Goal: Information Seeking & Learning: Learn about a topic

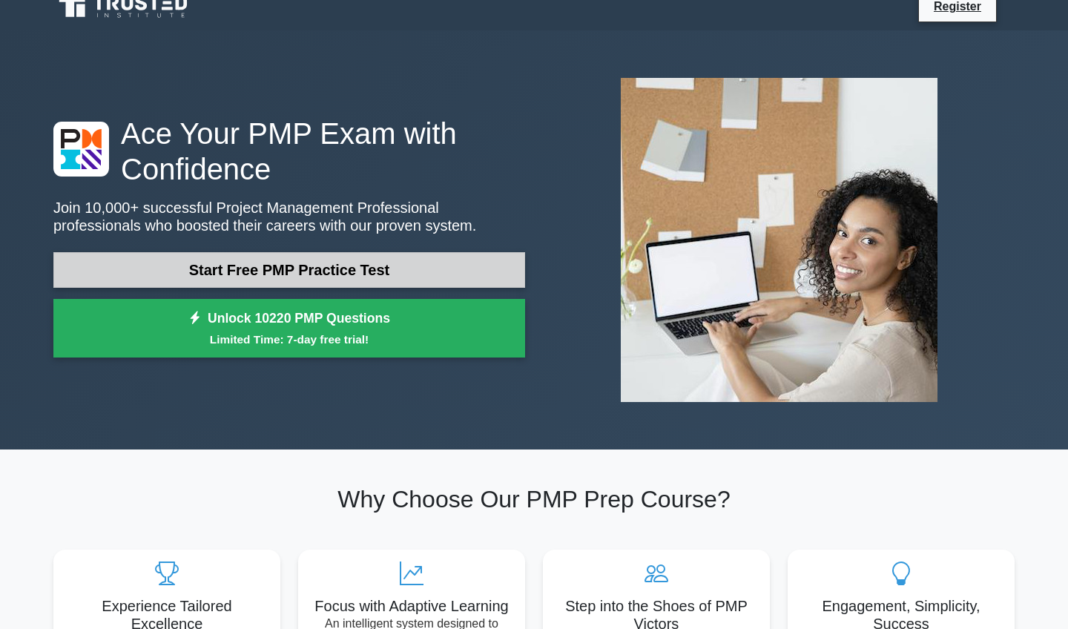
scroll to position [22, 0]
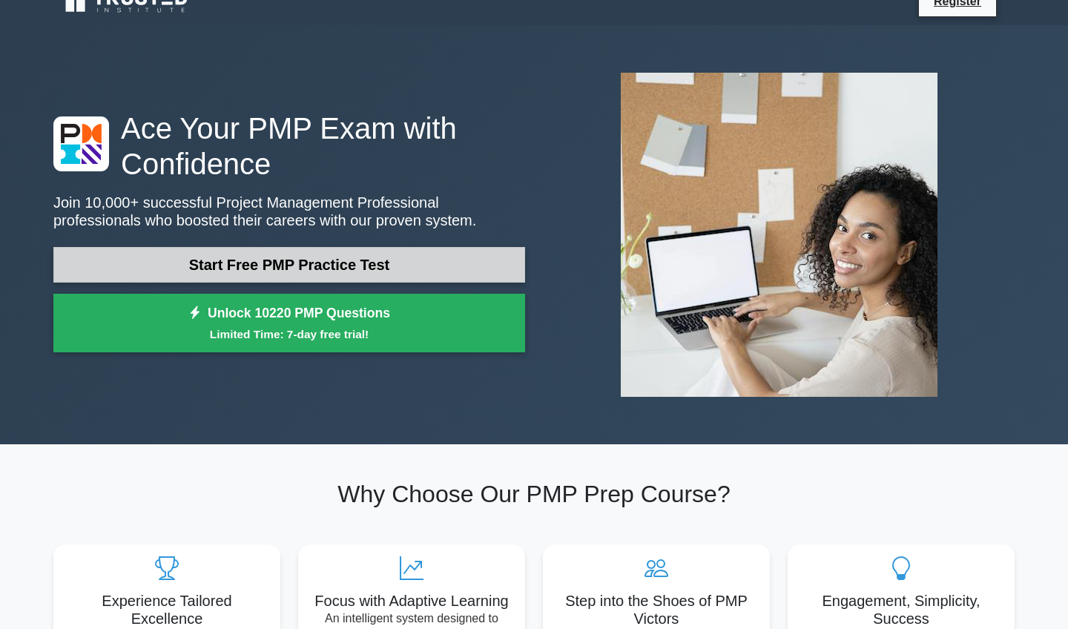
click at [337, 262] on link "Start Free PMP Practice Test" at bounding box center [289, 265] width 472 height 36
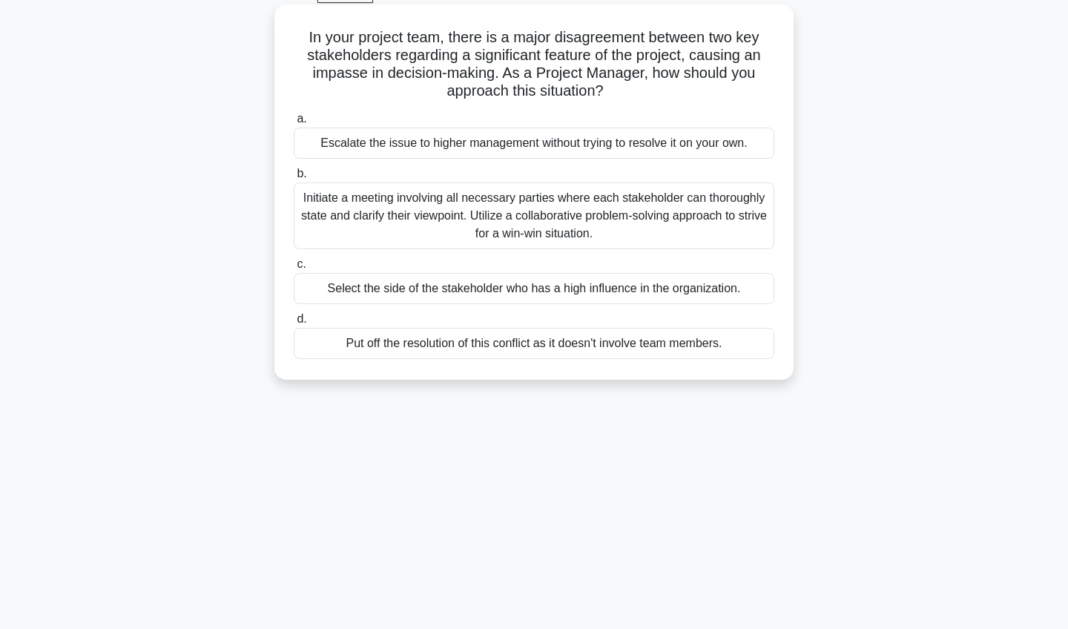
scroll to position [82, 0]
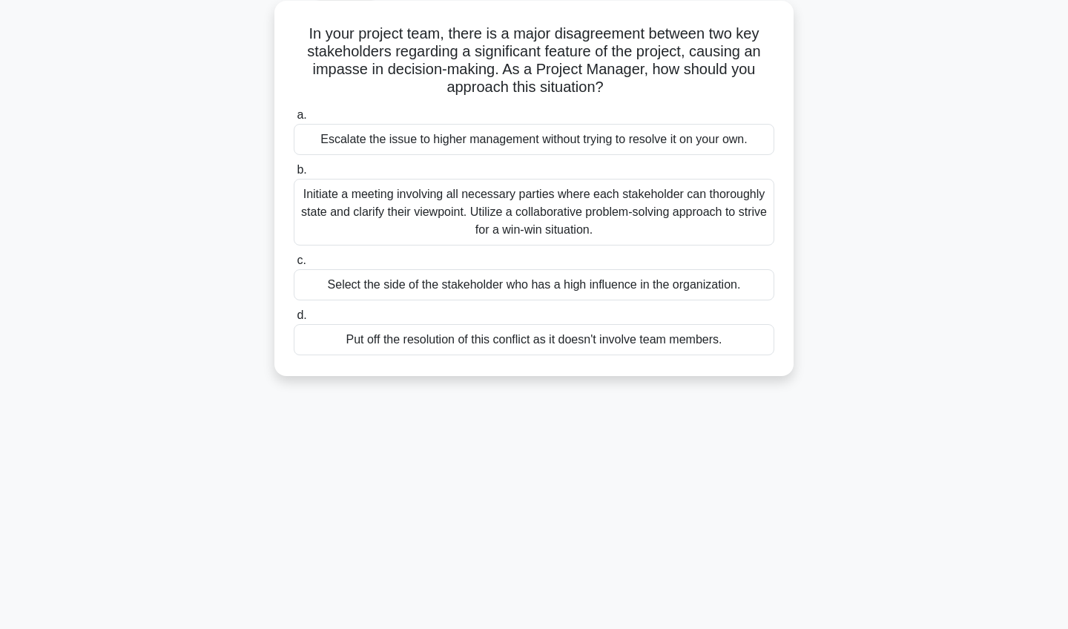
click at [507, 204] on div "Initiate a meeting involving all necessary parties where each stakeholder can t…" at bounding box center [534, 212] width 481 height 67
click at [294, 175] on input "b. Initiate a meeting involving all necessary parties where each stakeholder ca…" at bounding box center [294, 170] width 0 height 10
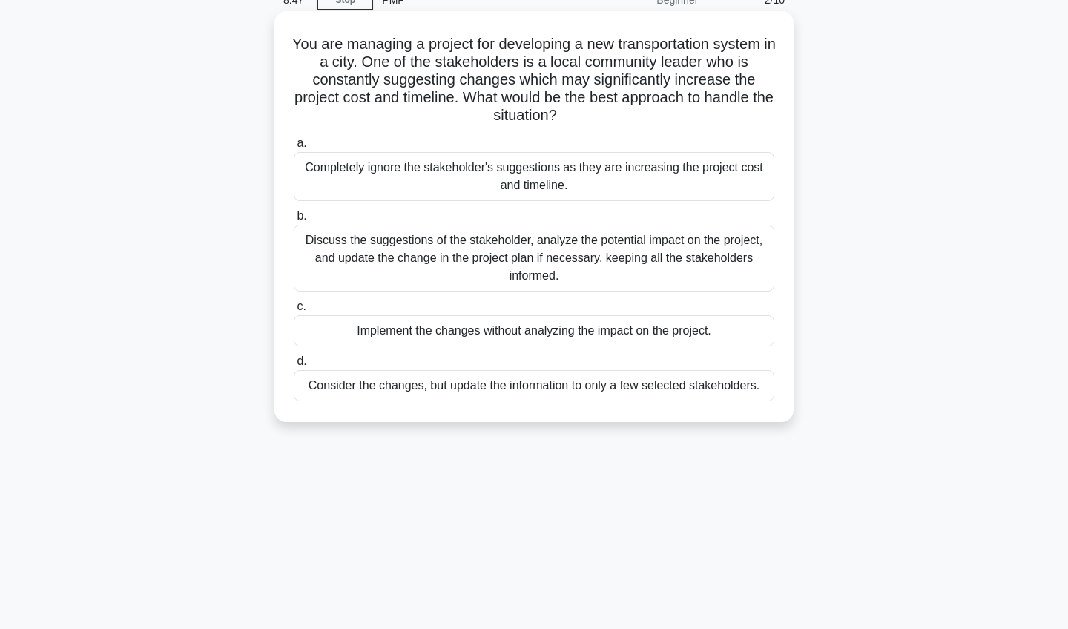
scroll to position [74, 0]
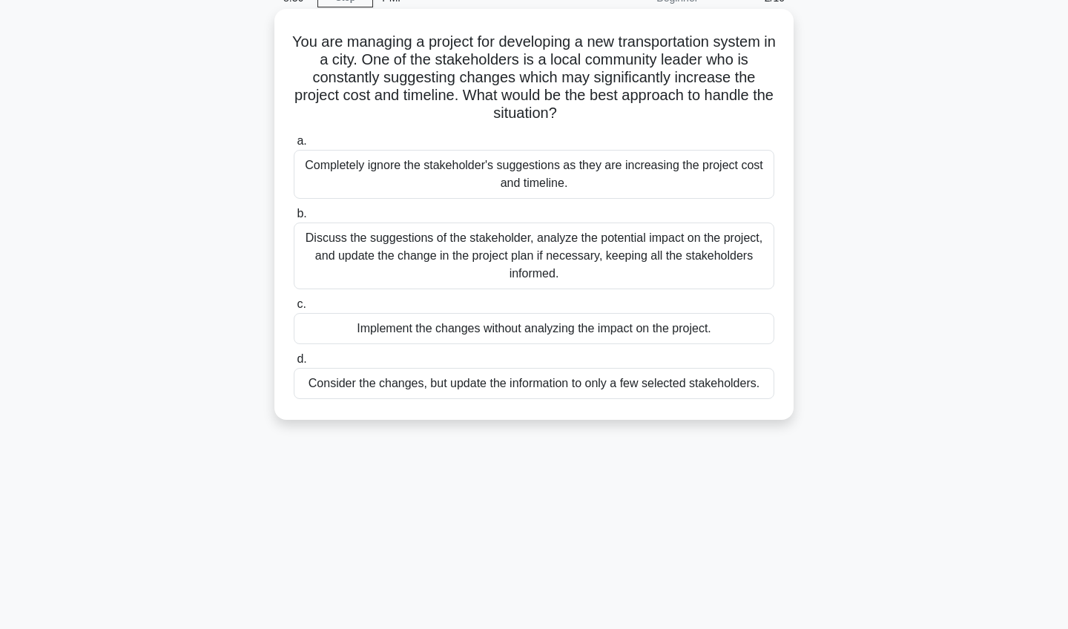
click at [473, 261] on div "Discuss the suggestions of the stakeholder, analyze the potential impact on the…" at bounding box center [534, 256] width 481 height 67
click at [294, 219] on input "b. Discuss the suggestions of the stakeholder, analyze the potential impact on …" at bounding box center [294, 214] width 0 height 10
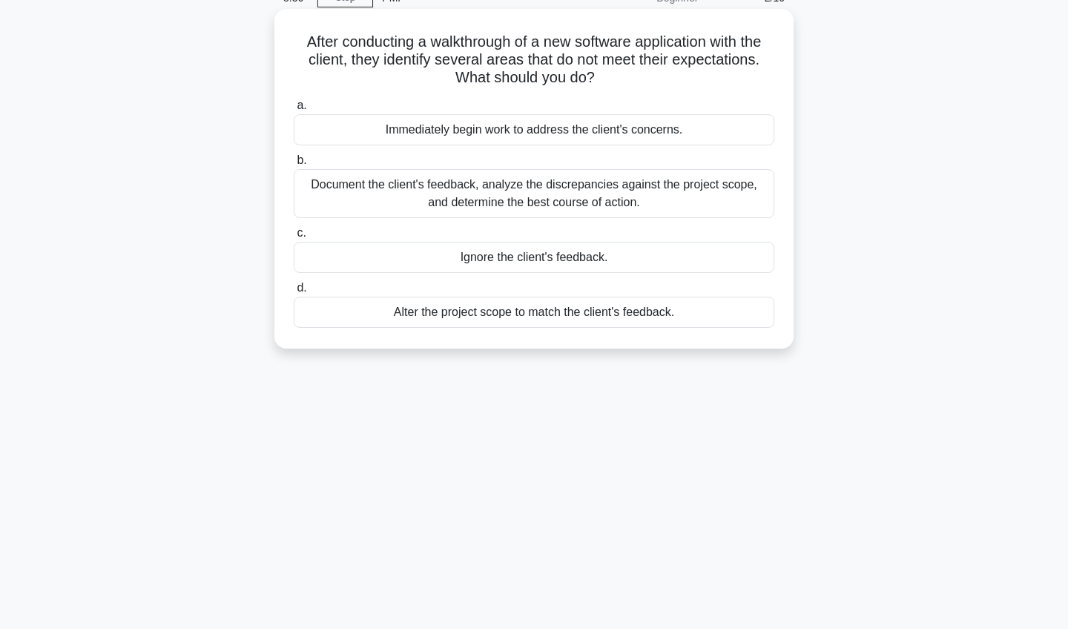
scroll to position [0, 0]
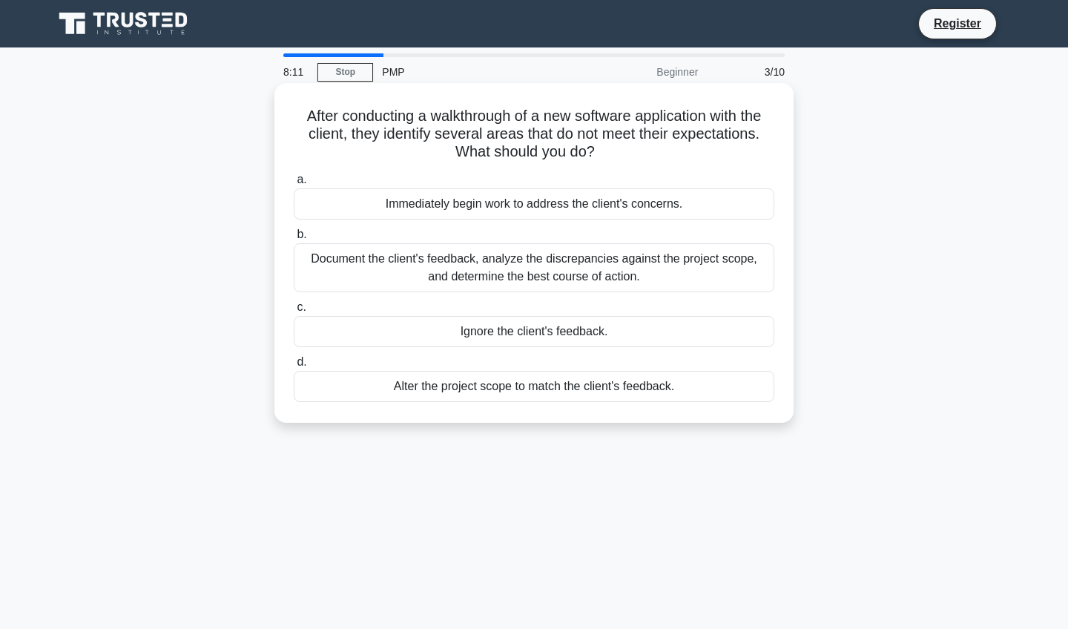
click at [445, 266] on div "Document the client's feedback, analyze the discrepancies against the project s…" at bounding box center [534, 267] width 481 height 49
click at [294, 240] on input "b. Document the client's feedback, analyze the discrepancies against the projec…" at bounding box center [294, 235] width 0 height 10
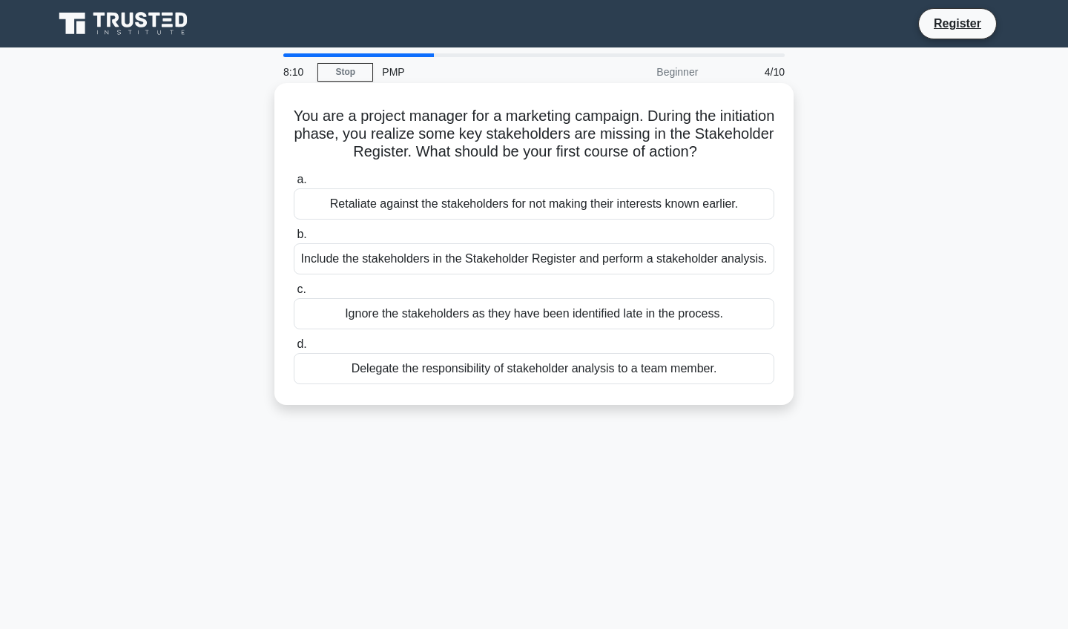
scroll to position [4, 0]
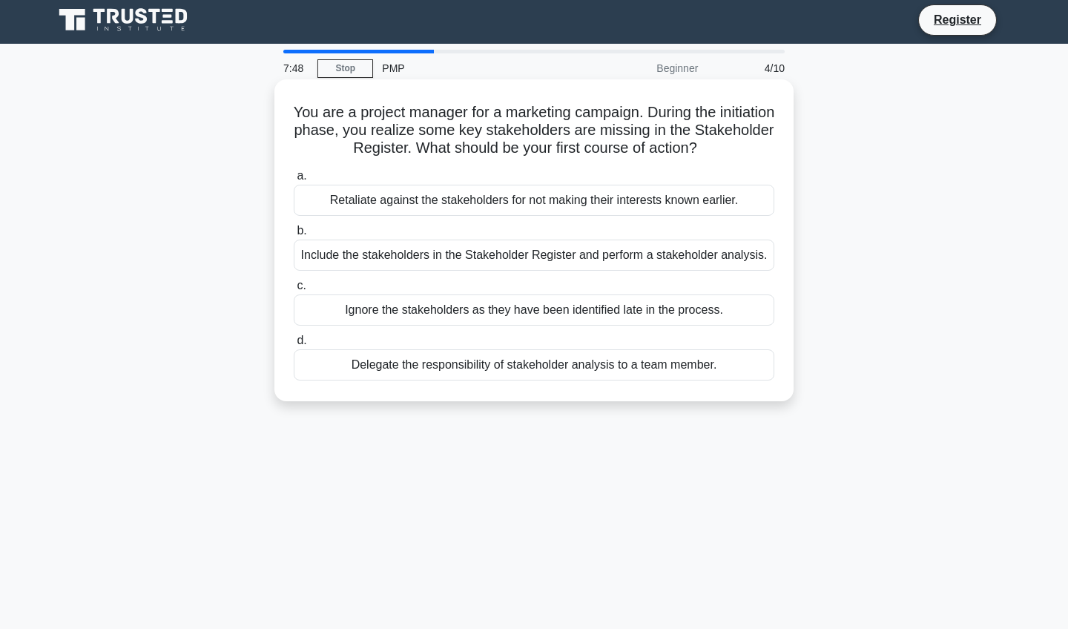
click at [490, 316] on div "Ignore the stakeholders as they have been identified late in the process." at bounding box center [534, 310] width 481 height 31
click at [294, 291] on input "c. Ignore the stakeholders as they have been identified late in the process." at bounding box center [294, 286] width 0 height 10
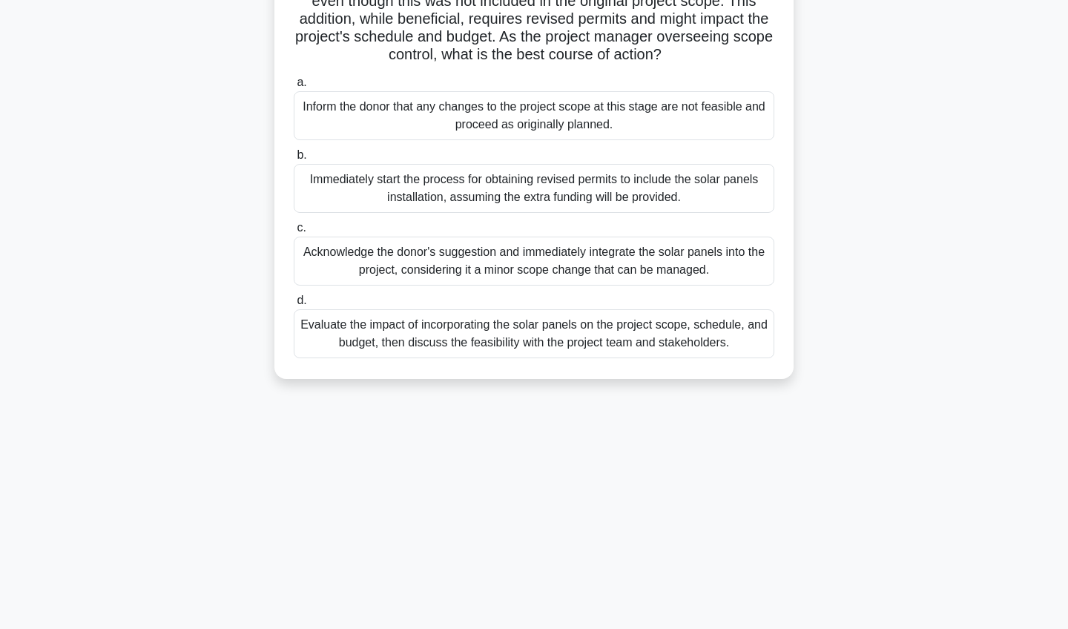
scroll to position [172, 0]
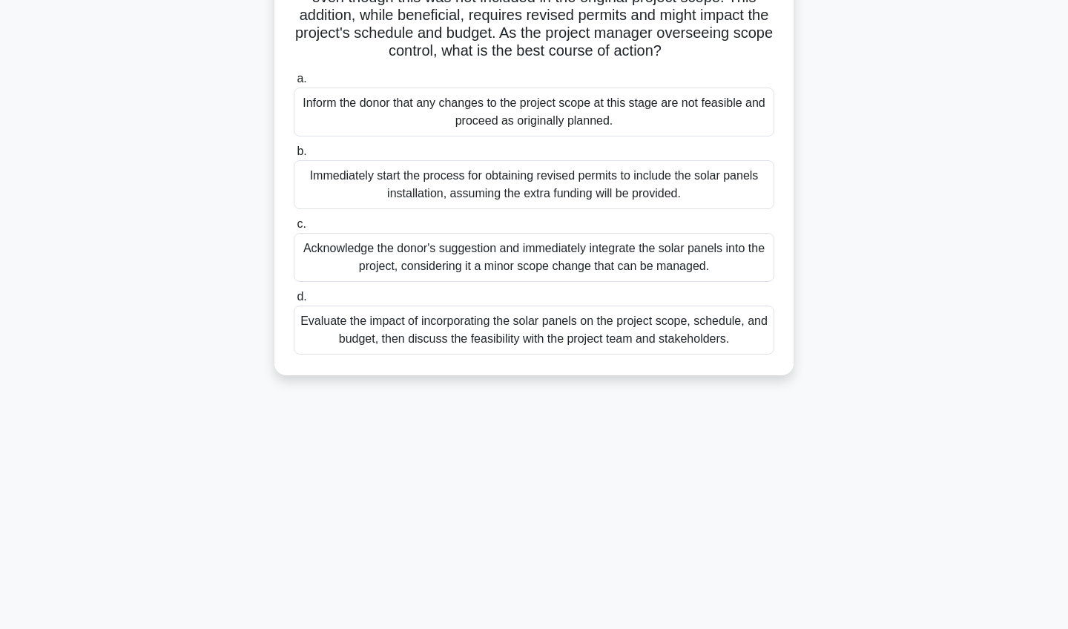
click at [490, 331] on div "Evaluate the impact of incorporating the solar panels on the project scope, sch…" at bounding box center [534, 330] width 481 height 49
click at [294, 302] on input "d. Evaluate the impact of incorporating the solar panels on the project scope, …" at bounding box center [294, 297] width 0 height 10
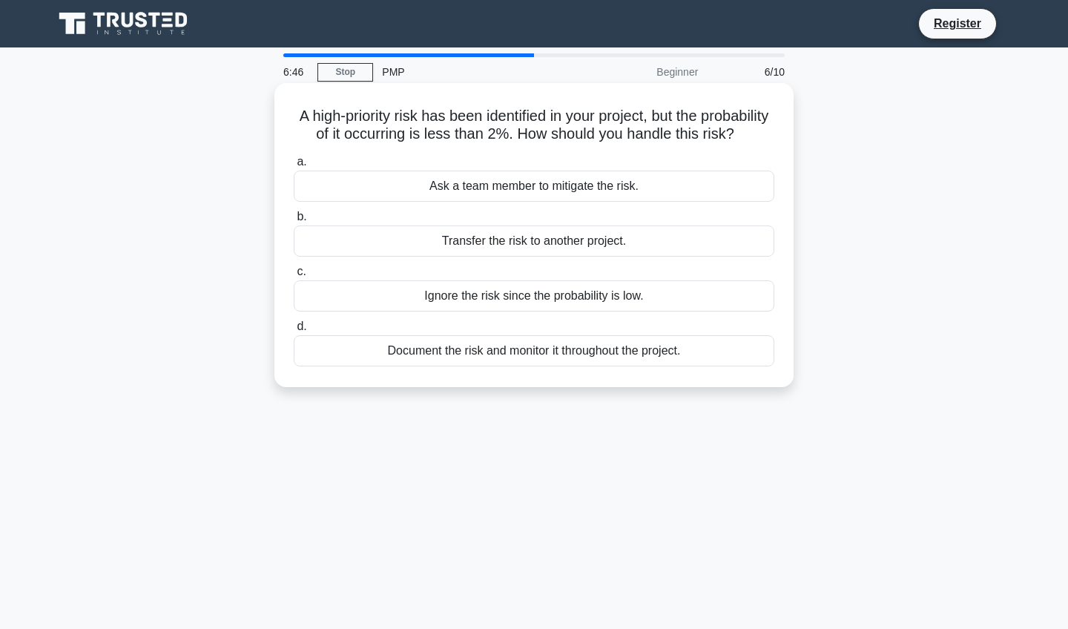
scroll to position [0, 0]
click at [492, 349] on div "Document the risk and monitor it throughout the project." at bounding box center [534, 350] width 481 height 31
click at [294, 332] on input "d. Document the risk and monitor it throughout the project." at bounding box center [294, 327] width 0 height 10
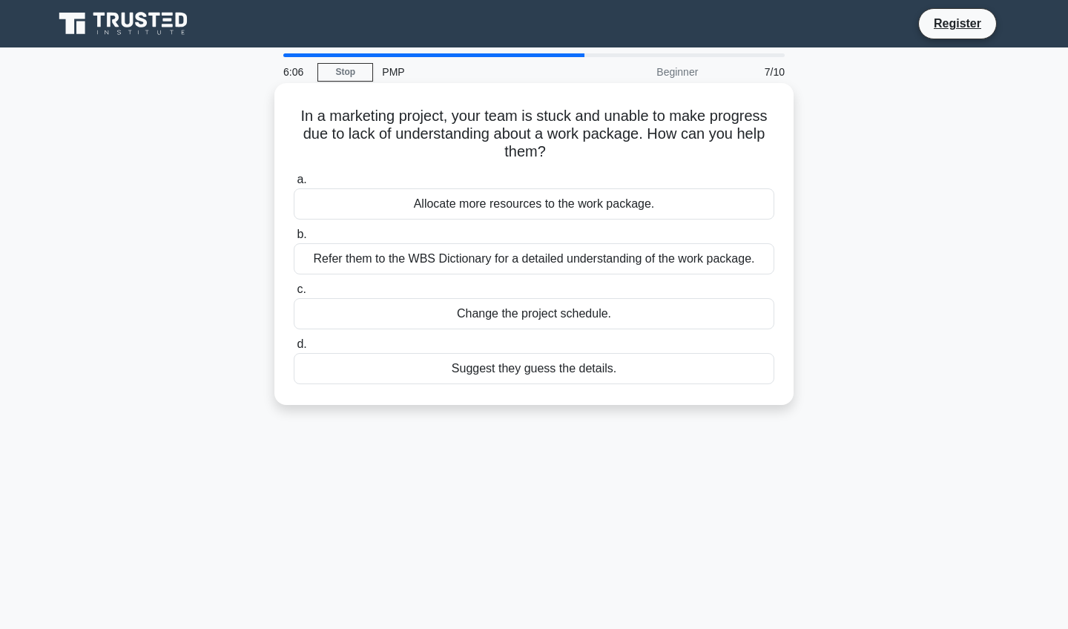
click at [576, 257] on div "Refer them to the WBS Dictionary for a detailed understanding of the work packa…" at bounding box center [534, 258] width 481 height 31
click at [294, 240] on input "b. Refer them to the WBS Dictionary for a detailed understanding of the work pa…" at bounding box center [294, 235] width 0 height 10
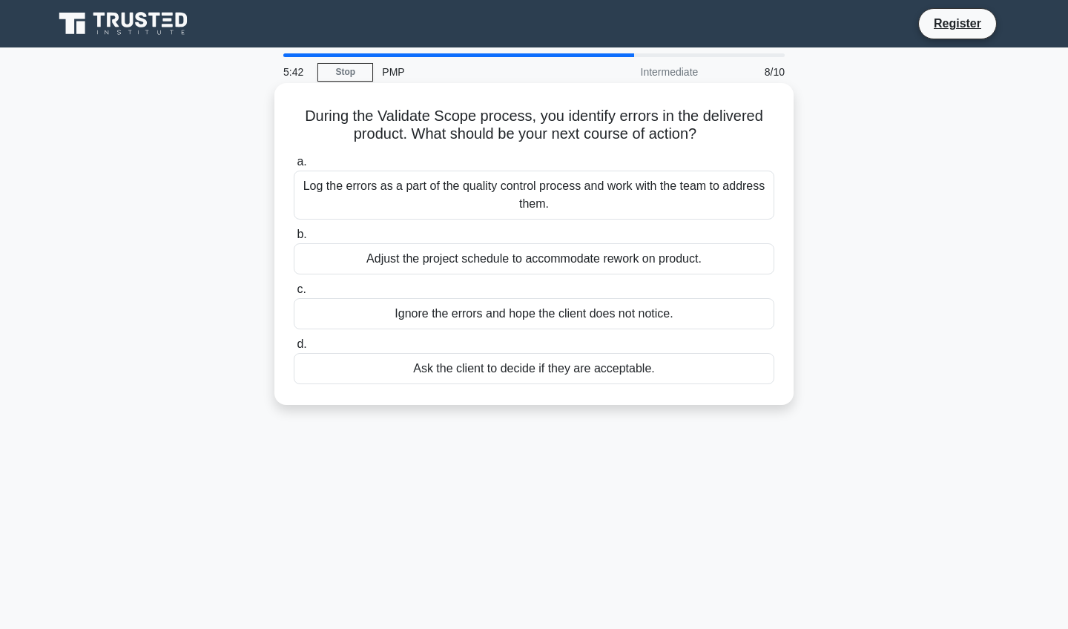
click at [712, 197] on div "Log the errors as a part of the quality control process and work with the team …" at bounding box center [534, 195] width 481 height 49
click at [294, 167] on input "a. Log the errors as a part of the quality control process and work with the te…" at bounding box center [294, 162] width 0 height 10
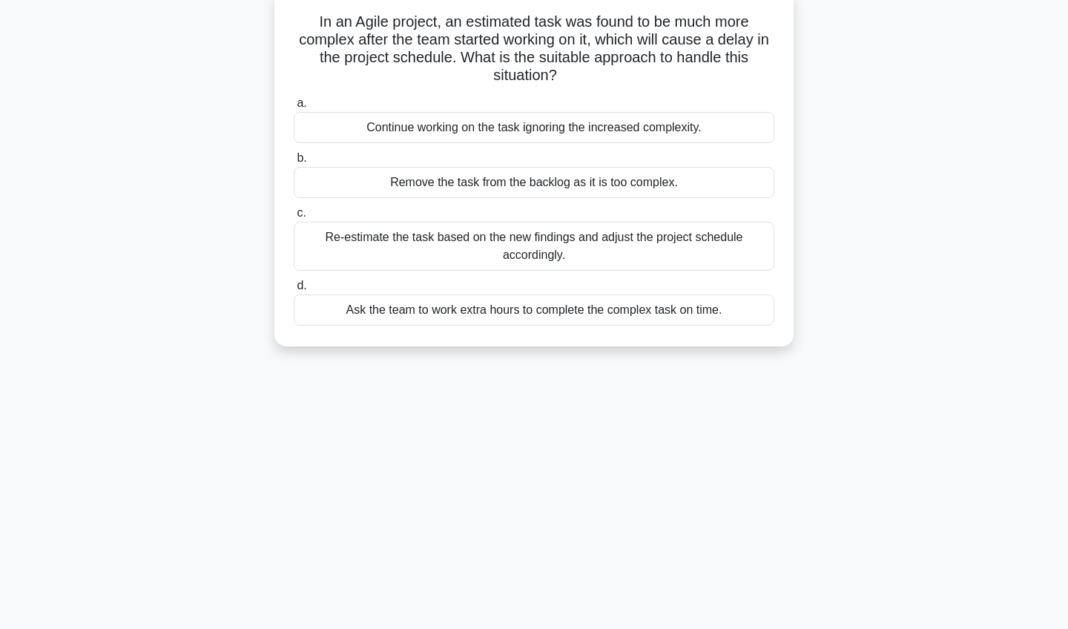
scroll to position [96, 0]
click at [655, 243] on div "Re-estimate the task based on the new findings and adjust the project schedule …" at bounding box center [534, 244] width 481 height 49
click at [294, 217] on input "c. Re-estimate the task based on the new findings and adjust the project schedu…" at bounding box center [294, 212] width 0 height 10
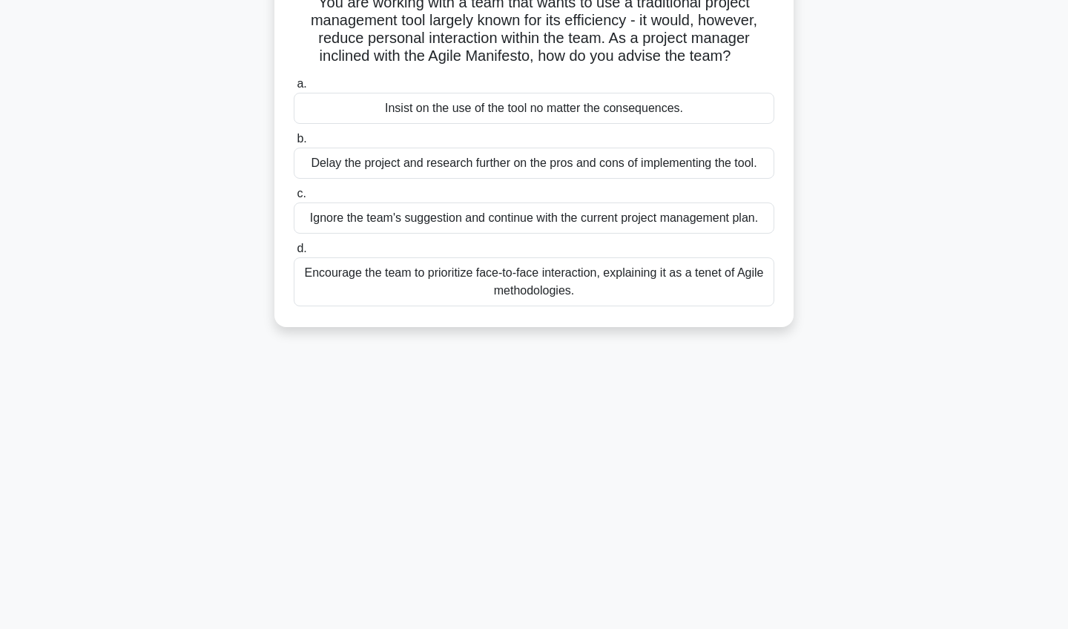
scroll to position [129, 0]
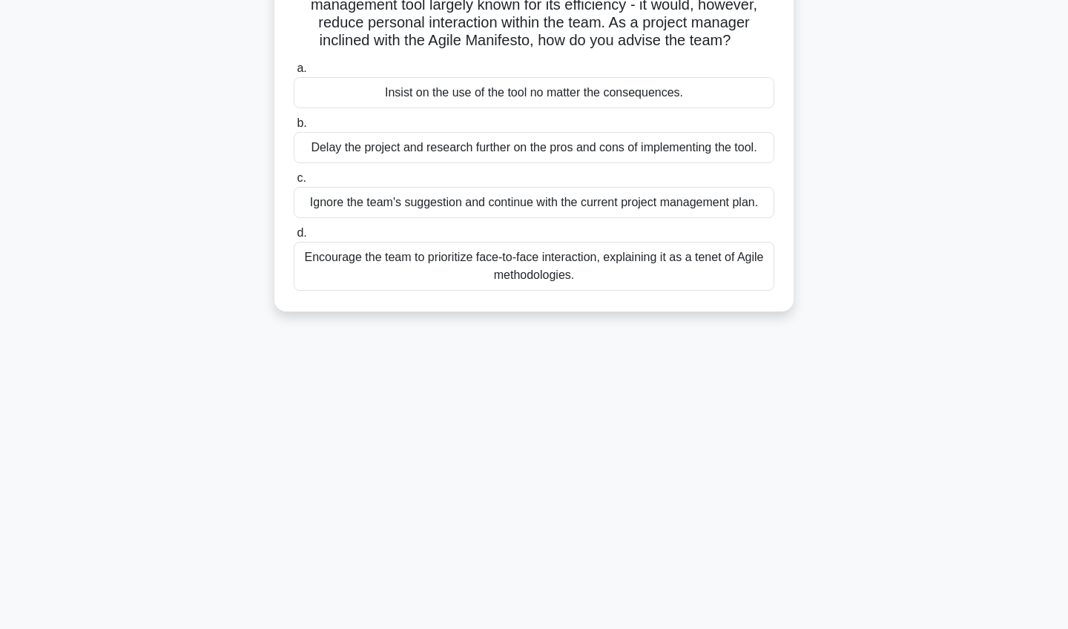
click at [646, 270] on div "Encourage the team to prioritize face-to-face interaction, explaining it as a t…" at bounding box center [534, 266] width 481 height 49
click at [294, 238] on input "d. Encourage the team to prioritize face-to-face interaction, explaining it as …" at bounding box center [294, 233] width 0 height 10
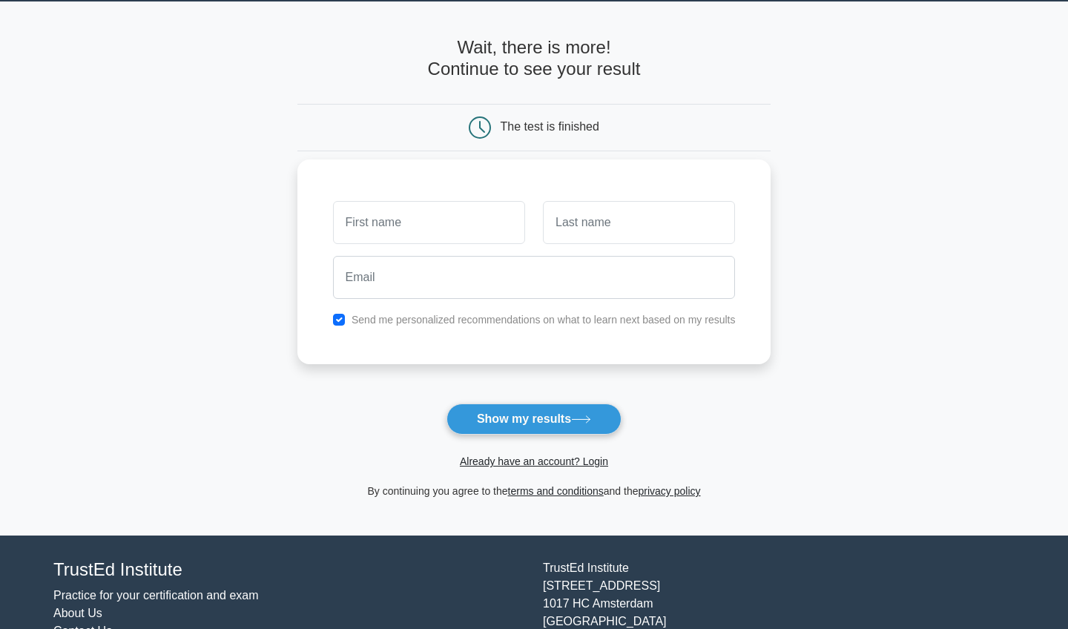
scroll to position [51, 0]
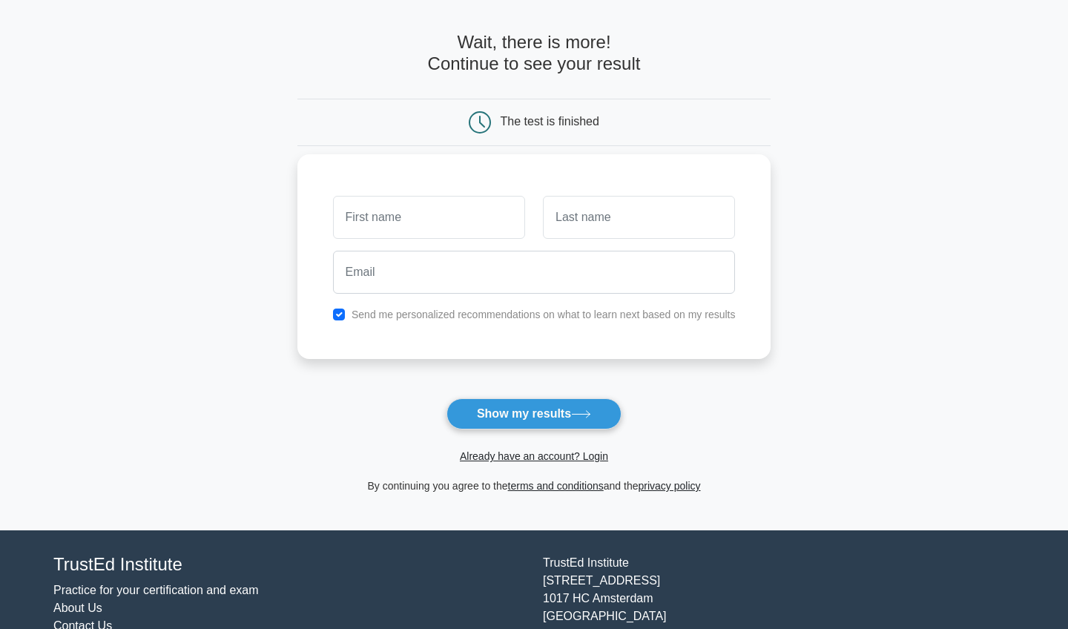
click at [435, 226] on input "text" at bounding box center [429, 217] width 192 height 43
type input "m"
type input "g"
click at [333, 315] on input "checkbox" at bounding box center [339, 315] width 12 height 12
checkbox input "false"
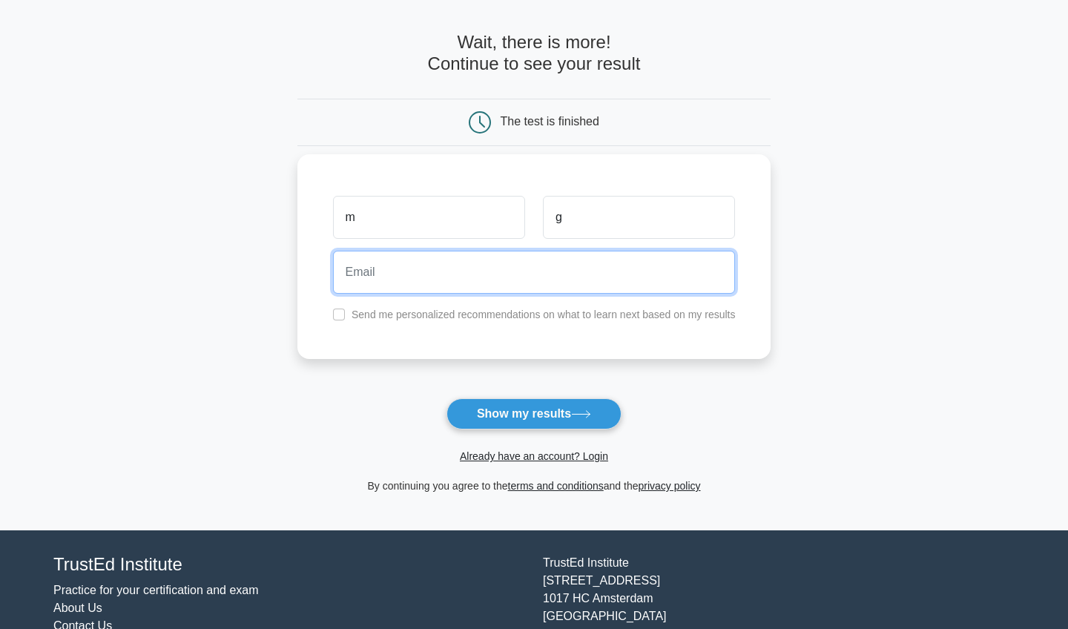
click at [358, 274] on input "email" at bounding box center [534, 272] width 403 height 43
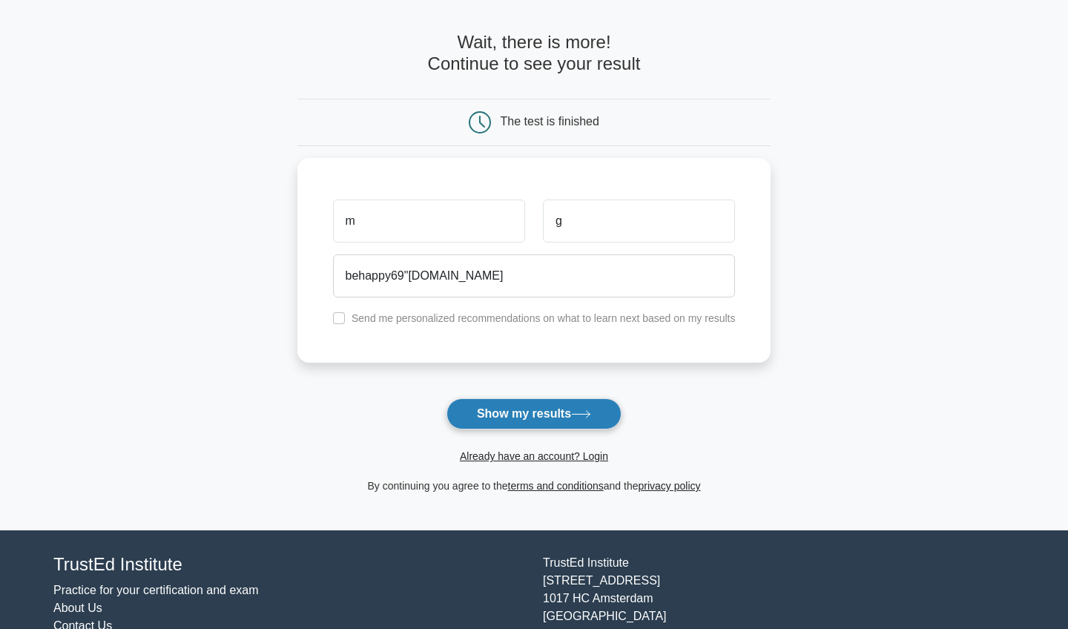
click at [503, 409] on button "Show my results" at bounding box center [534, 413] width 175 height 31
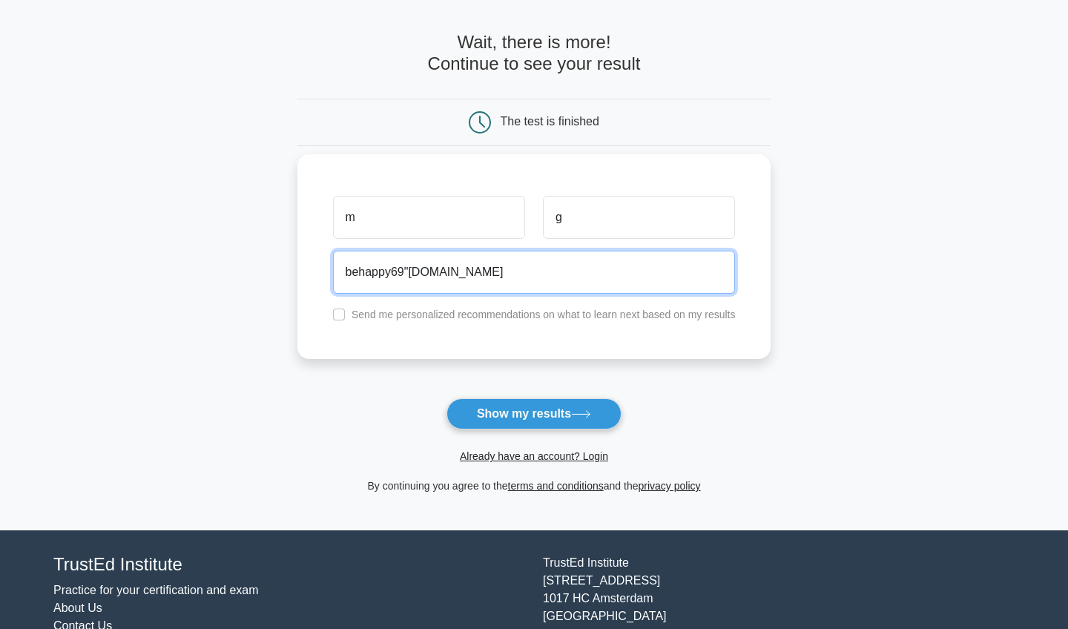
click at [379, 272] on input "behappy69"gmail.com" at bounding box center [534, 272] width 403 height 43
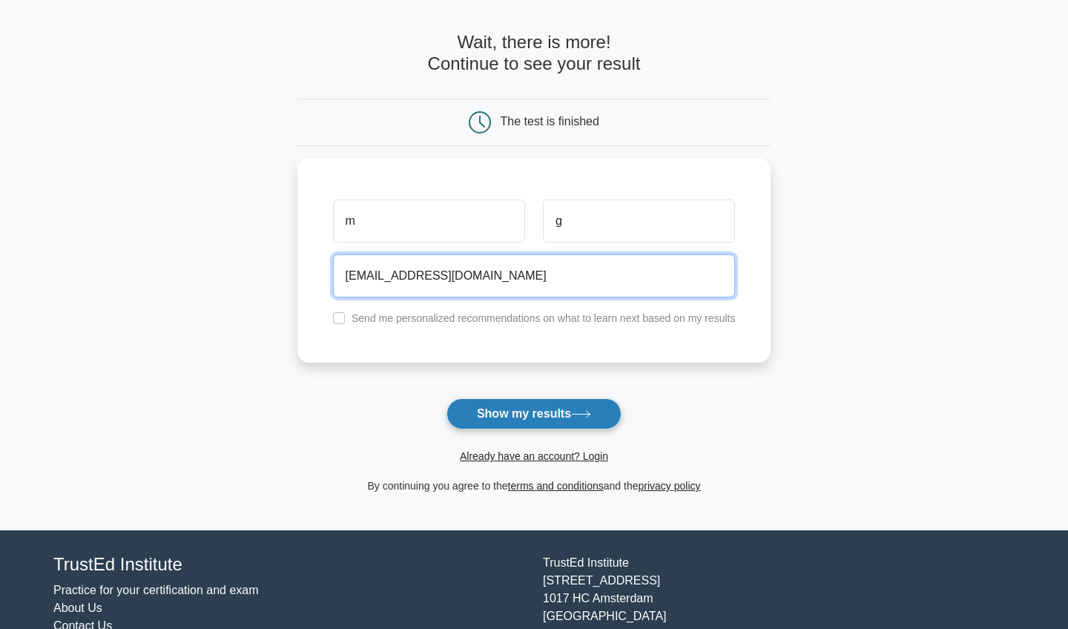
type input "behappy69@gmail.com"
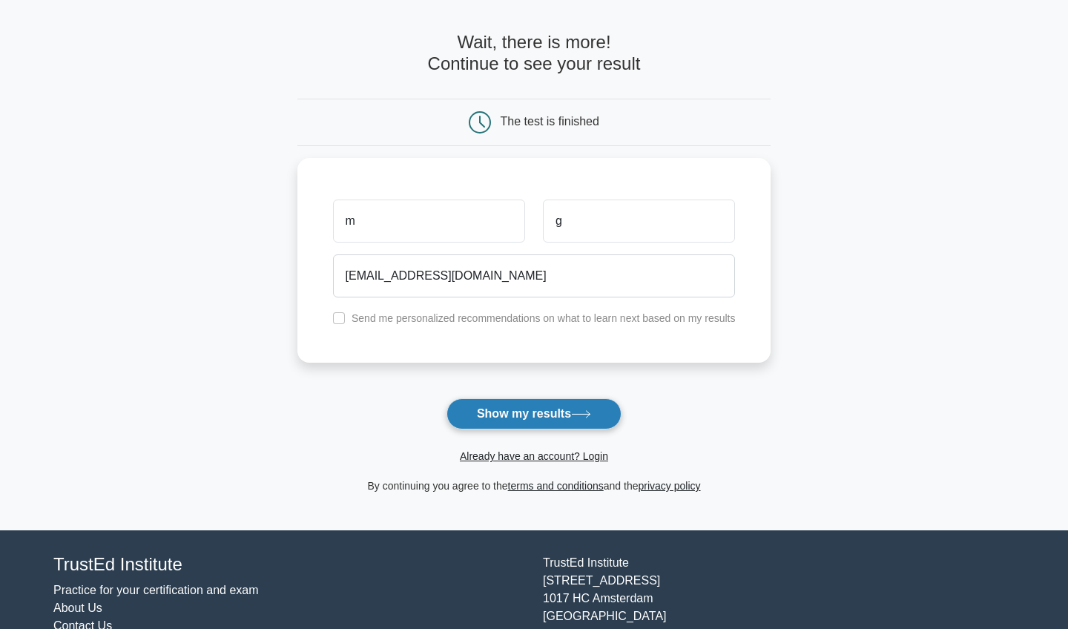
click at [548, 412] on button "Show my results" at bounding box center [534, 413] width 175 height 31
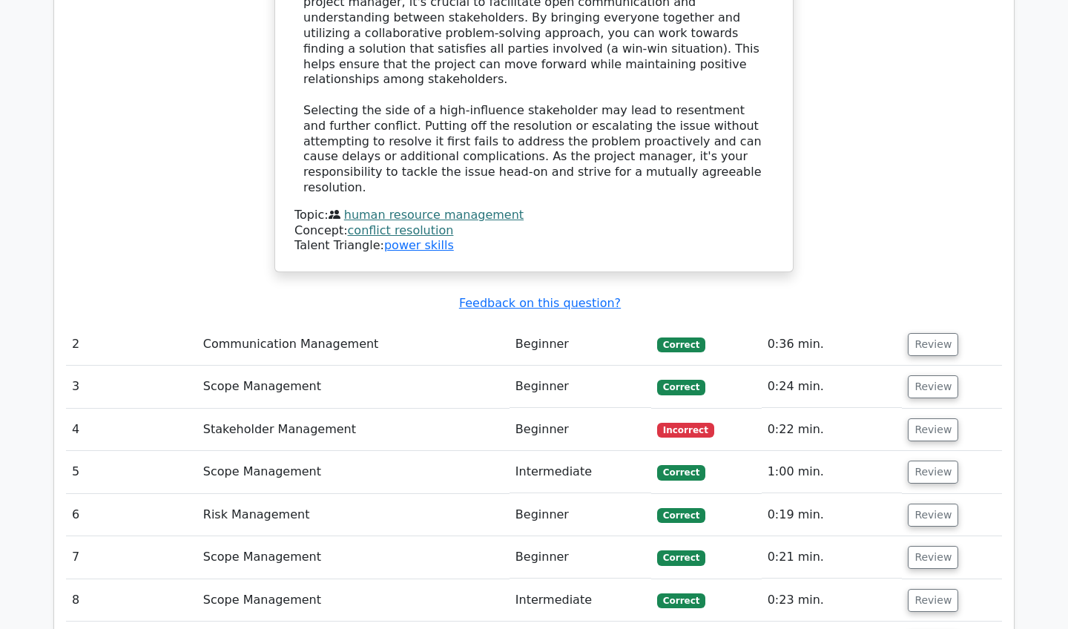
scroll to position [1772, 0]
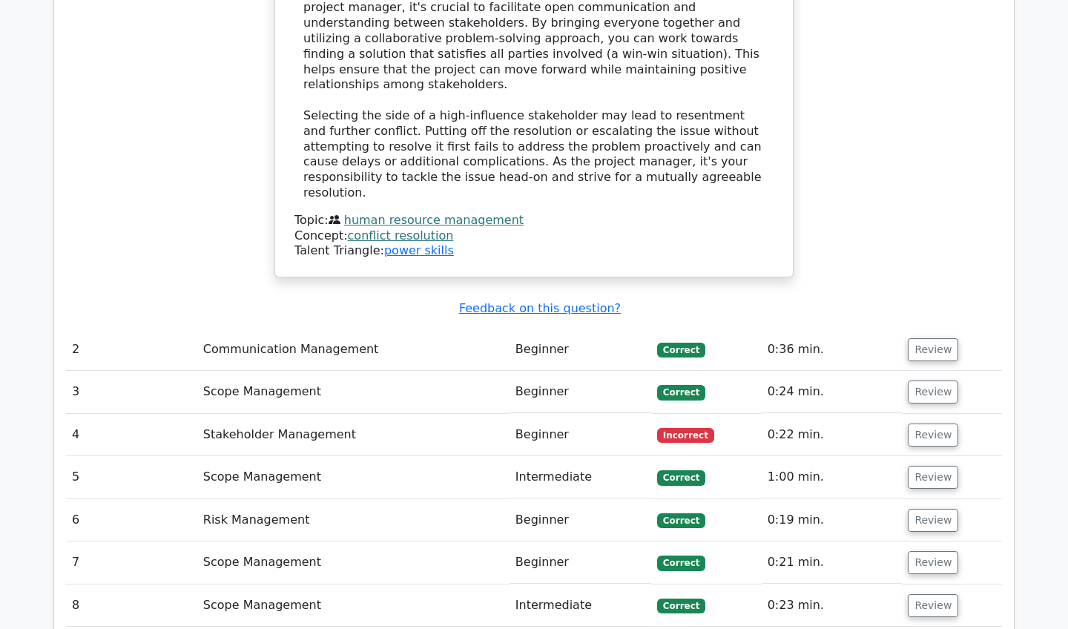
click at [657, 428] on span "Incorrect" at bounding box center [685, 435] width 57 height 15
click at [932, 424] on button "Review" at bounding box center [933, 435] width 50 height 23
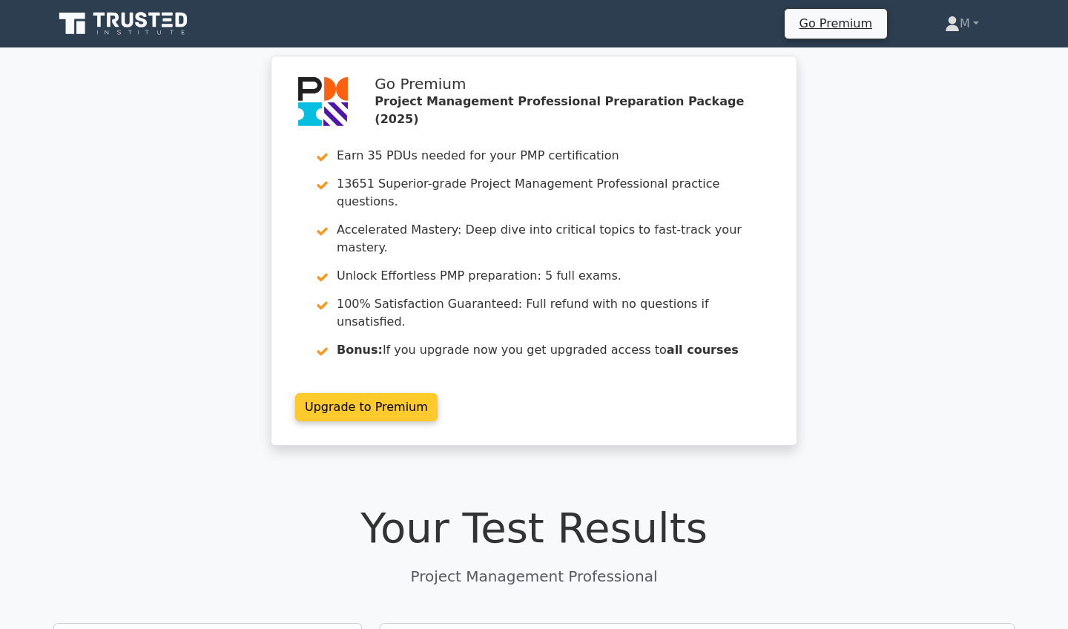
scroll to position [0, 0]
